Goal: Check status: Check status

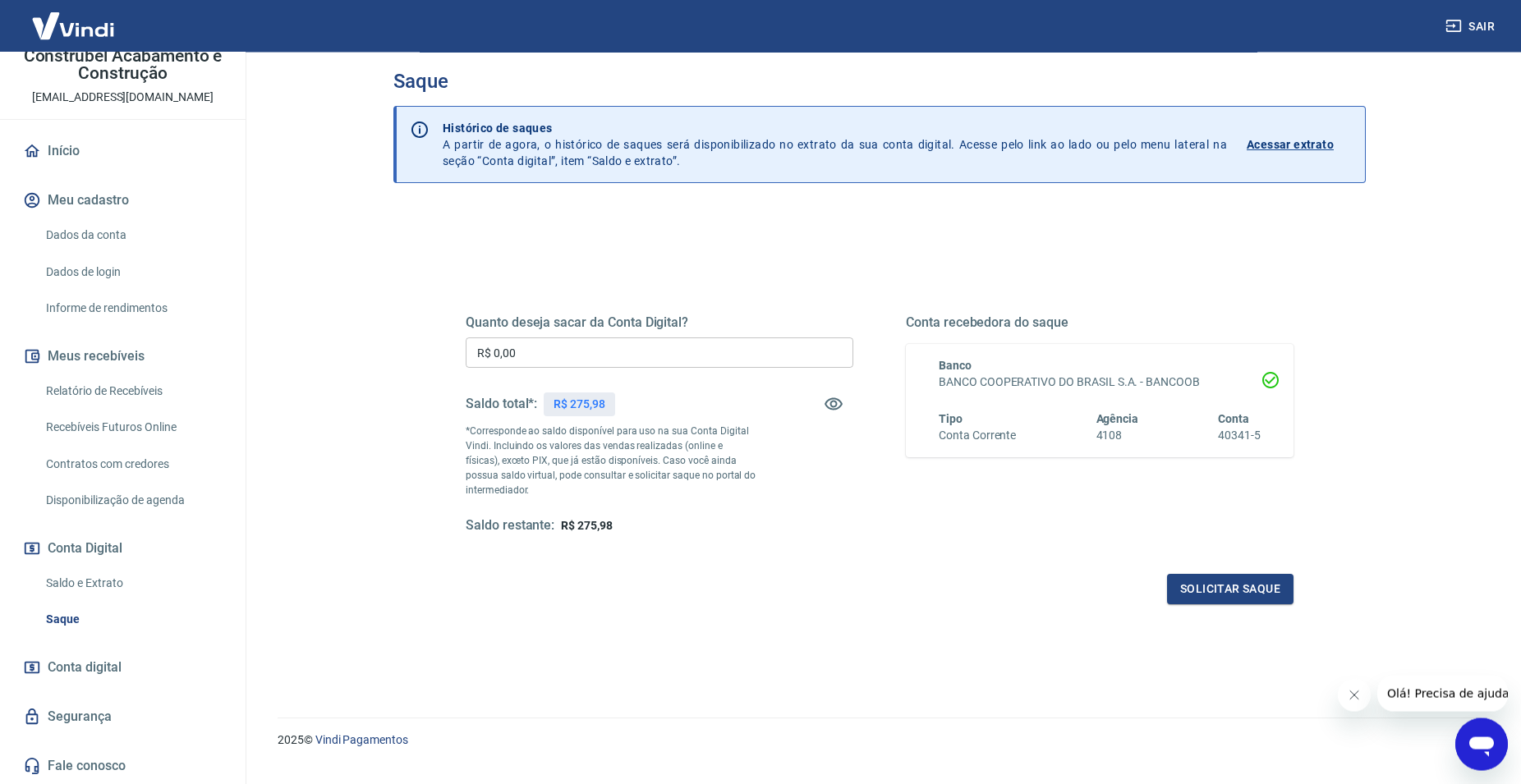
scroll to position [16, 0]
click at [112, 582] on link "Saldo e Extrato" at bounding box center [133, 584] width 186 height 34
